Goal: Navigation & Orientation: Understand site structure

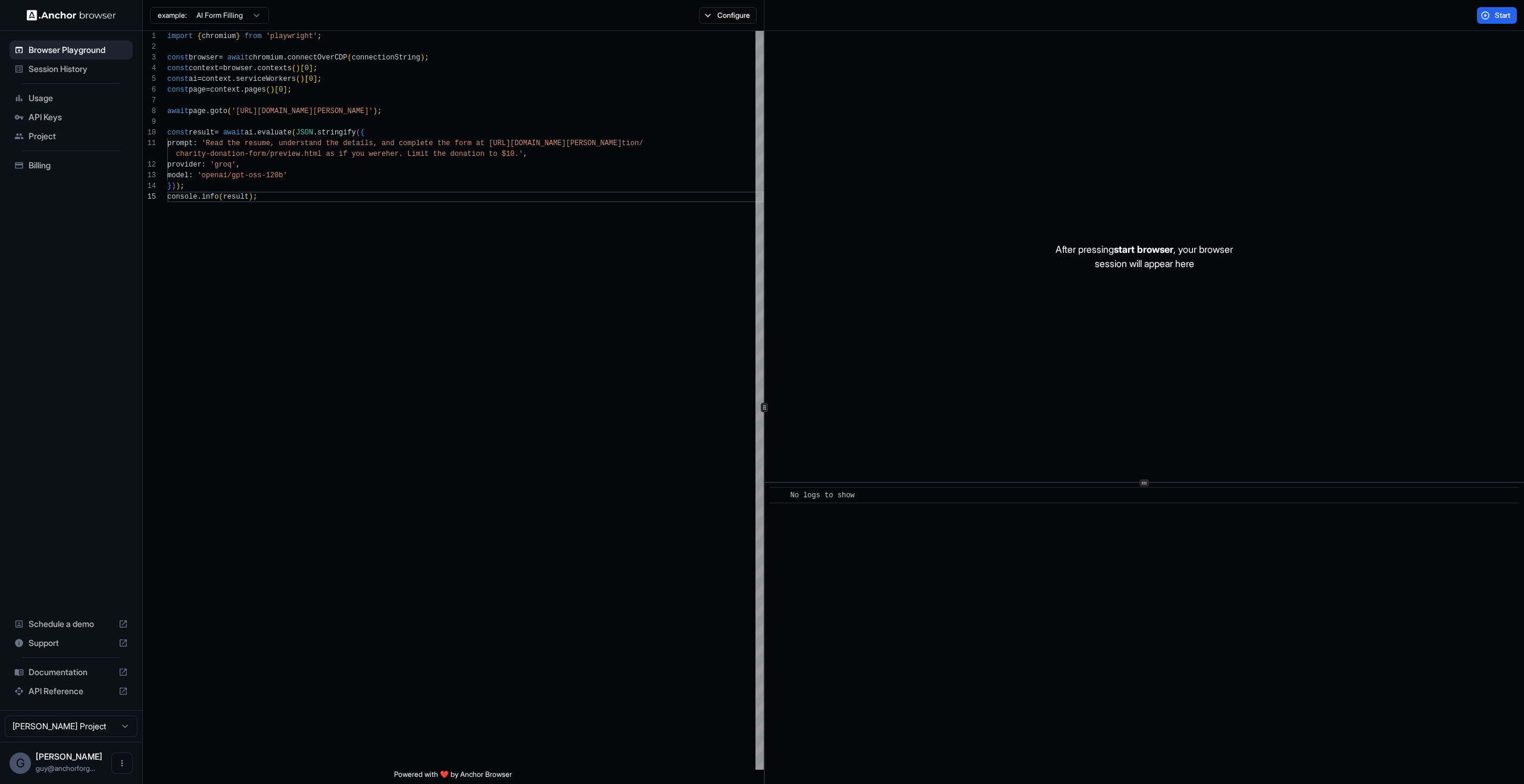
scroll to position [53, 0]
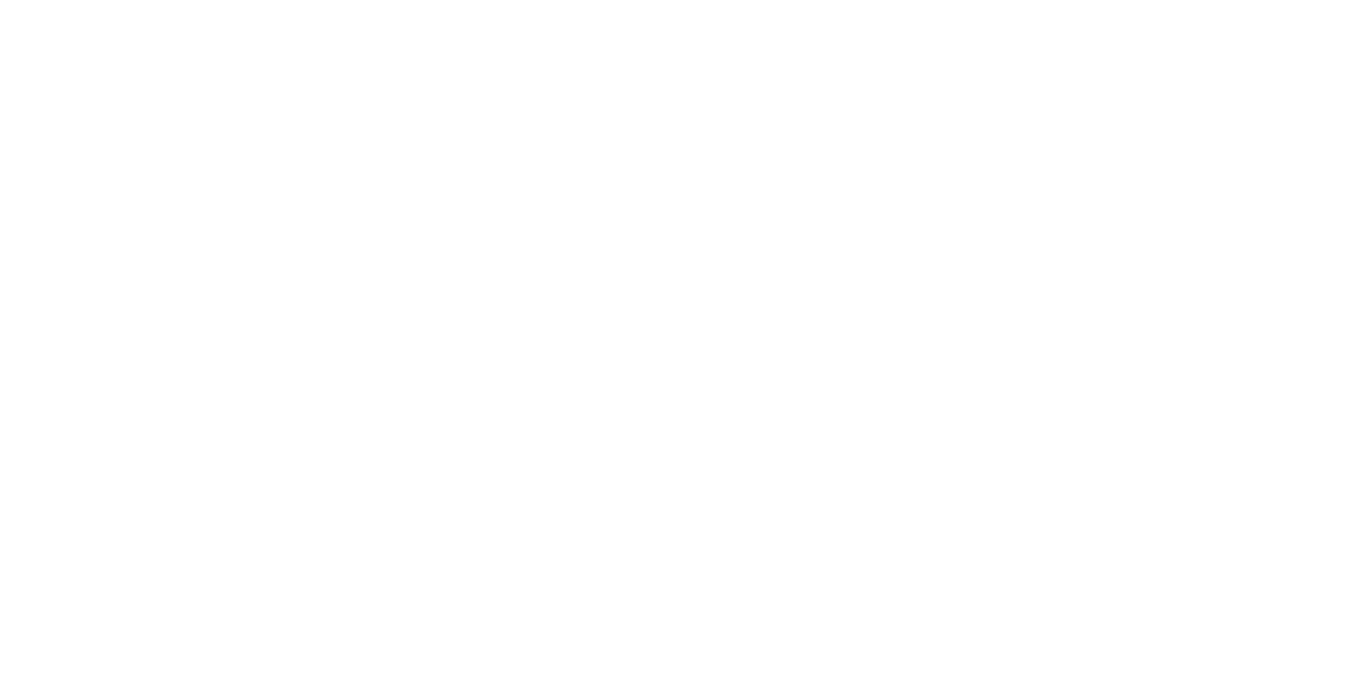
click at [647, 336] on body at bounding box center [674, 336] width 1348 height 673
click at [319, 253] on body at bounding box center [674, 336] width 1348 height 673
click at [894, 359] on body at bounding box center [674, 336] width 1348 height 673
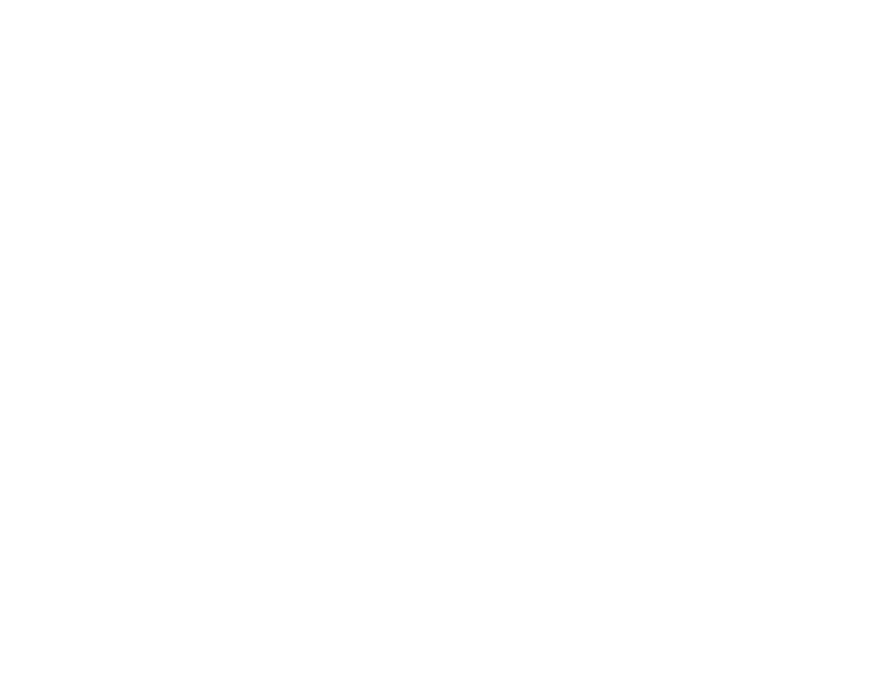
click at [866, 249] on body at bounding box center [444, 336] width 889 height 673
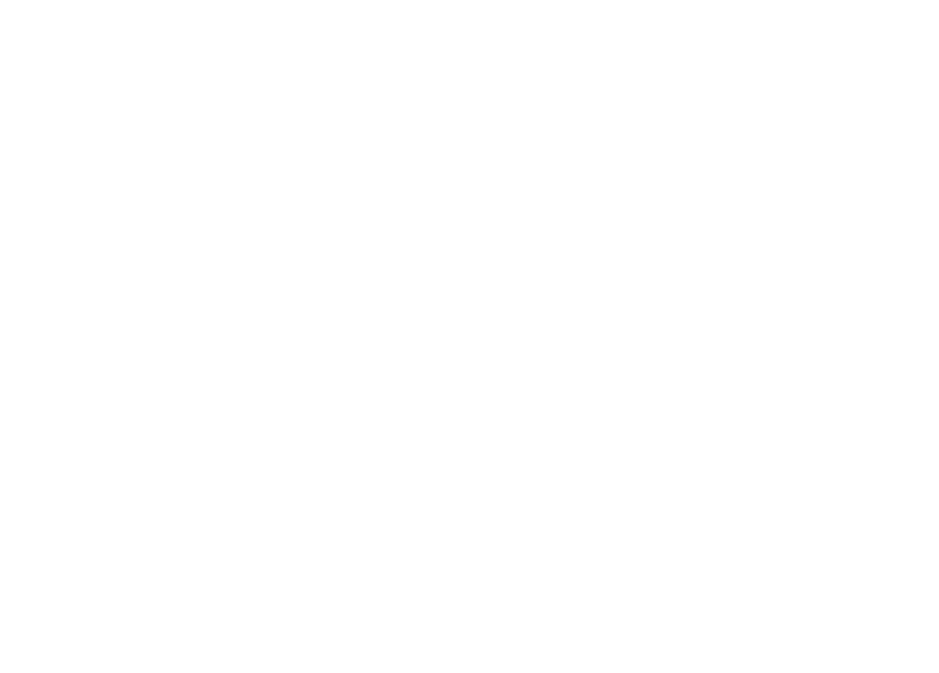
click at [884, 265] on body at bounding box center [469, 336] width 939 height 673
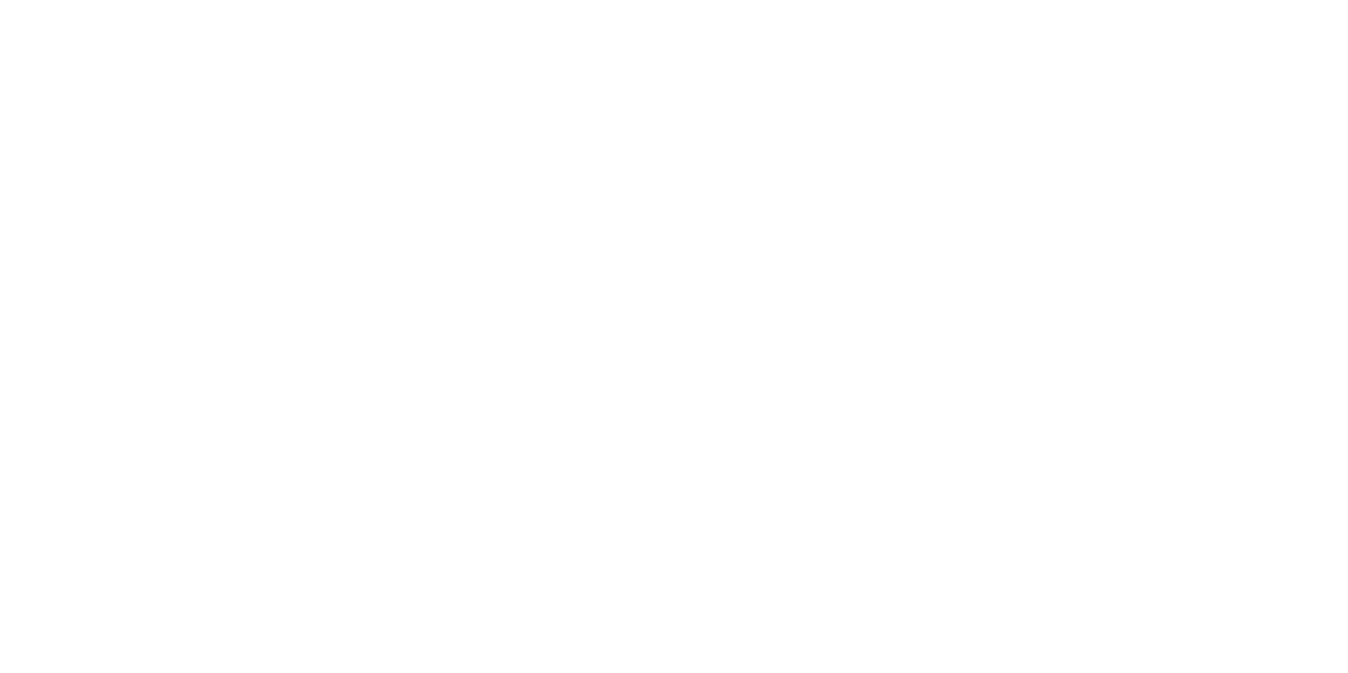
click at [888, 148] on body at bounding box center [674, 336] width 1348 height 673
